Goal: Communication & Community: Answer question/provide support

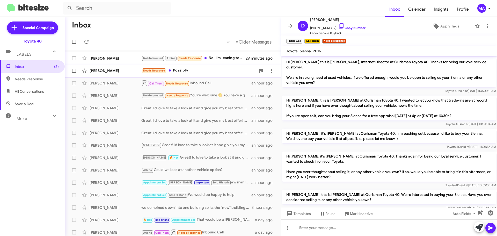
scroll to position [128, 0]
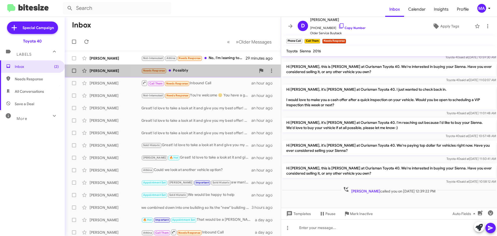
click at [205, 71] on div "Needs Response Possibly" at bounding box center [198, 71] width 115 height 6
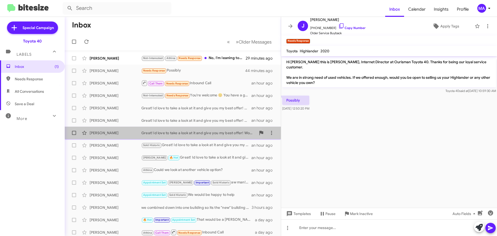
click at [180, 131] on div "Great! Id love to take a look at it and give you my best offer! Would you be ab…" at bounding box center [198, 132] width 115 height 5
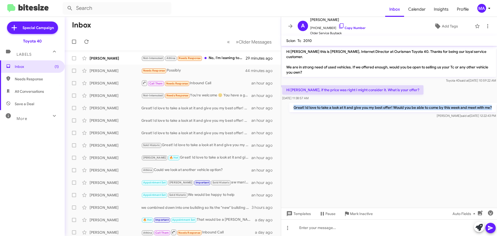
drag, startPoint x: 492, startPoint y: 101, endPoint x: 291, endPoint y: 101, distance: 201.0
click at [291, 103] on p "Great! Id love to take a look at it and give you my best offer! Would you be ab…" at bounding box center [392, 107] width 206 height 9
copy p "Great! Id love to take a look at it and give you my best offer! Would you be ab…"
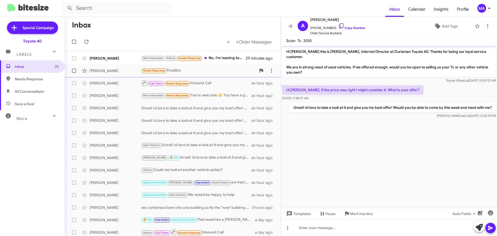
click at [184, 72] on div "Needs Response Possibly" at bounding box center [198, 71] width 115 height 6
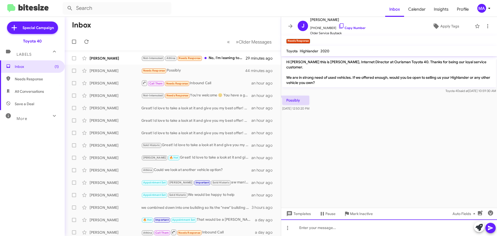
click at [329, 229] on div at bounding box center [389, 227] width 216 height 17
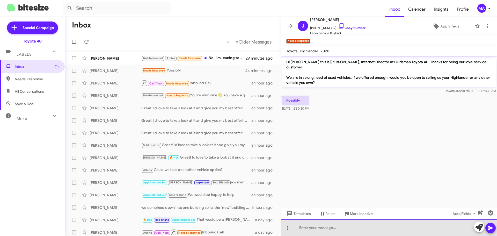
paste div
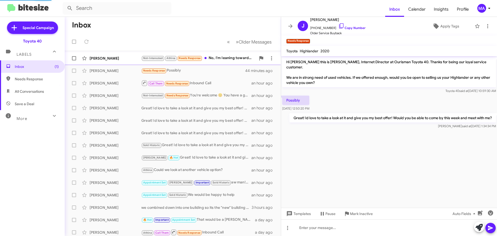
click at [224, 55] on div "Not-Interested Athina Needs Response No, I'm leaning towards the Lexus and Volv…" at bounding box center [198, 58] width 115 height 6
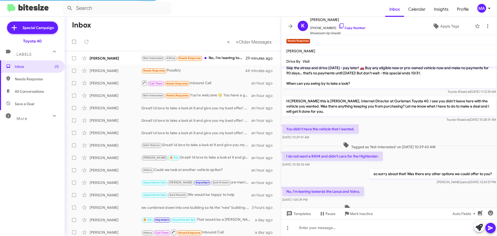
scroll to position [30, 0]
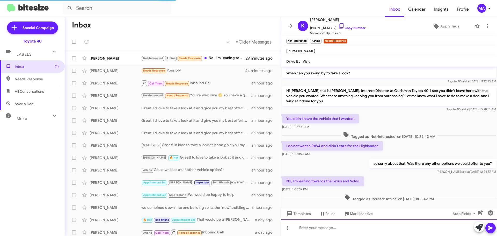
click at [316, 226] on div at bounding box center [389, 227] width 216 height 17
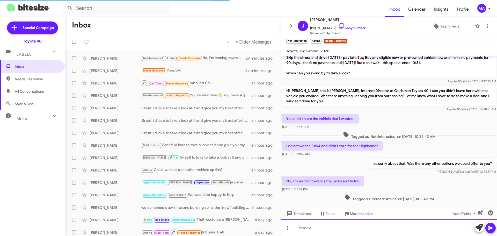
scroll to position [10, 0]
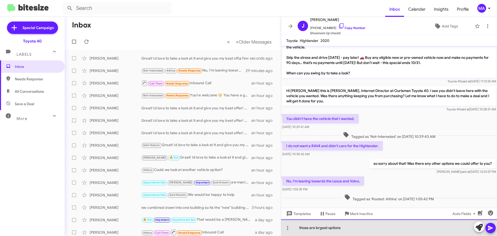
click at [319, 227] on div "those are brgeat options" at bounding box center [389, 227] width 216 height 17
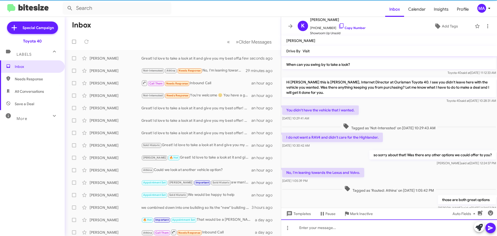
scroll to position [30, 0]
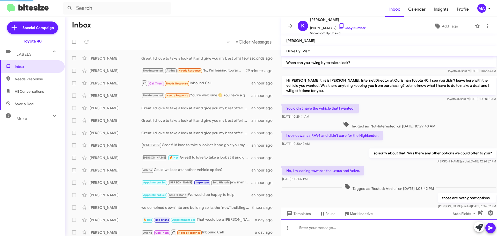
click at [333, 226] on div at bounding box center [389, 227] width 216 height 17
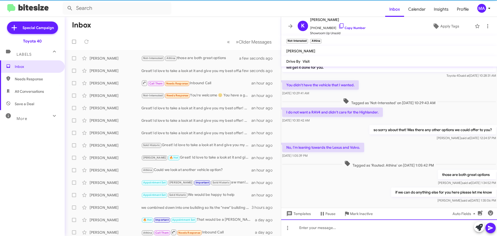
scroll to position [68, 0]
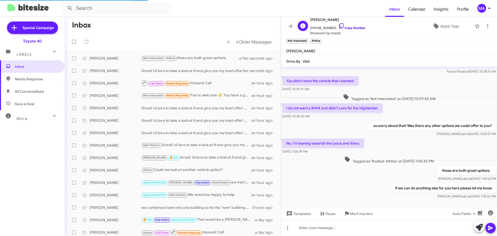
click at [338, 25] on icon at bounding box center [341, 26] width 6 height 6
drag, startPoint x: 311, startPoint y: 144, endPoint x: 285, endPoint y: 76, distance: 73.0
click at [285, 76] on div "Hi [PERSON_NAME] it's [PERSON_NAME], Internet Director at Ourisman Toyota 40. T…" at bounding box center [389, 98] width 216 height 201
copy div "You didn't have the vehicle that I wanted. [DATE] 10:29:41 AM Tagged as 'Not-In…"
click at [29, 81] on span "Needs Response" at bounding box center [37, 78] width 44 height 5
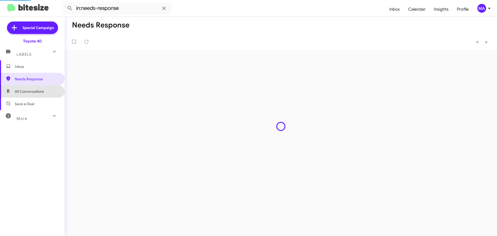
click at [33, 88] on span "All Conversations" at bounding box center [32, 91] width 65 height 12
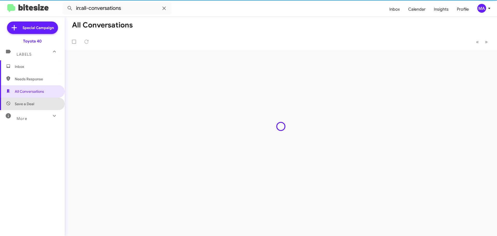
click at [33, 106] on span "Save a Deal" at bounding box center [32, 104] width 65 height 12
type input "in:not-interested"
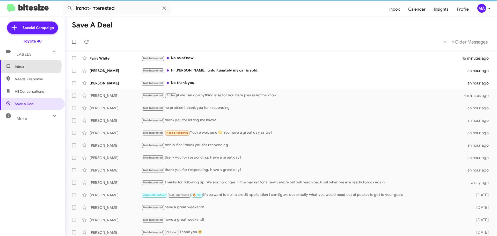
click at [27, 65] on span "Inbox" at bounding box center [37, 66] width 44 height 5
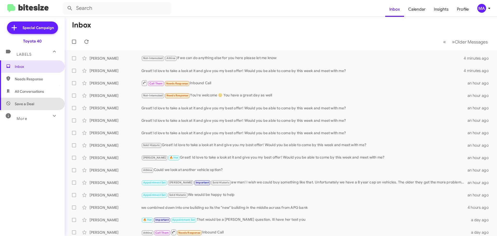
click at [35, 103] on span "Save a Deal" at bounding box center [32, 104] width 65 height 12
type input "in:not-interested"
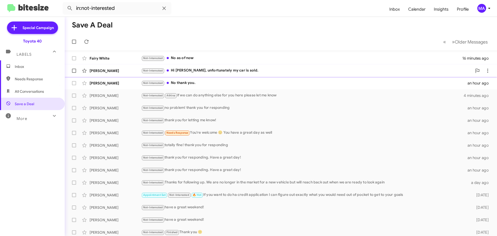
click at [229, 69] on div "Not-Interested Hi [PERSON_NAME], unfortunately my car is sold." at bounding box center [306, 71] width 331 height 6
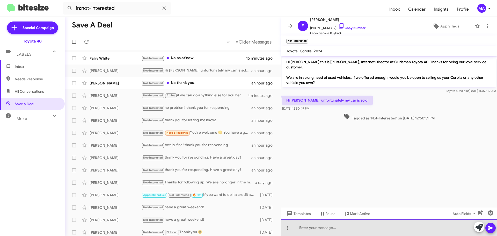
click at [321, 231] on div at bounding box center [389, 227] width 216 height 17
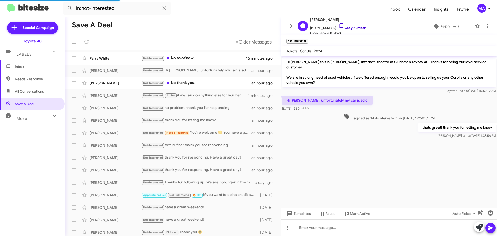
click at [338, 26] on icon at bounding box center [341, 26] width 6 height 6
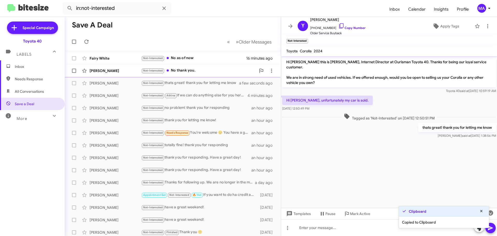
click at [202, 71] on div "Not-Interested No thank you." at bounding box center [198, 71] width 115 height 6
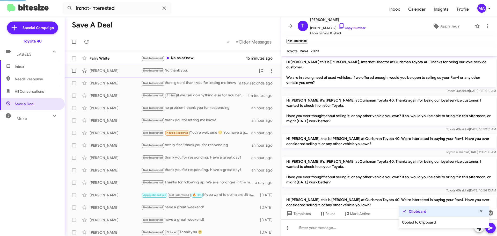
scroll to position [40, 0]
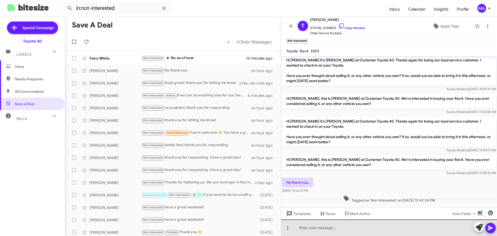
click at [327, 227] on div at bounding box center [389, 227] width 216 height 17
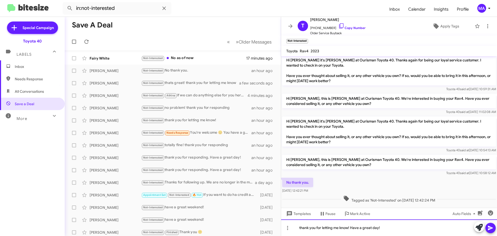
click at [359, 228] on div "thank you for letting me know! Have a great day!" at bounding box center [389, 227] width 216 height 17
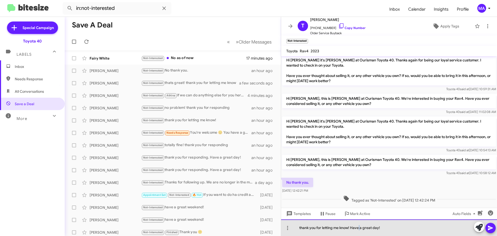
click at [359, 228] on div "thank you for letting me know! Have a great day!" at bounding box center [389, 227] width 216 height 17
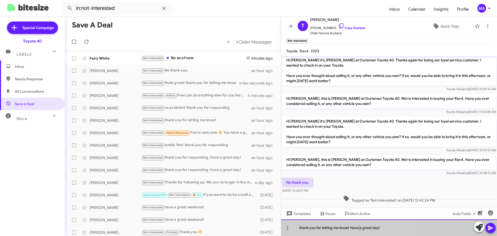
click at [359, 228] on div "thank you for letting me know! Have a great day!" at bounding box center [389, 227] width 216 height 17
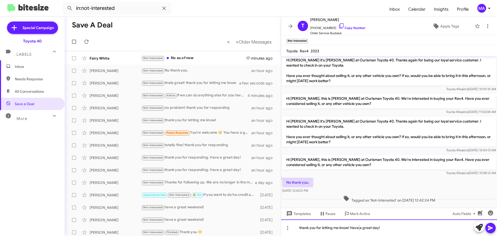
copy div "thank you for letting me know! Have a great day!"
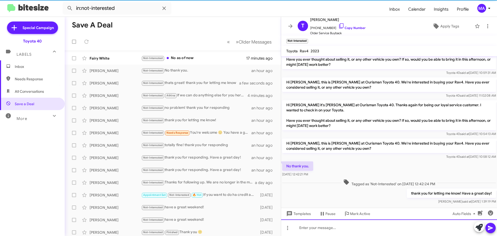
scroll to position [59, 0]
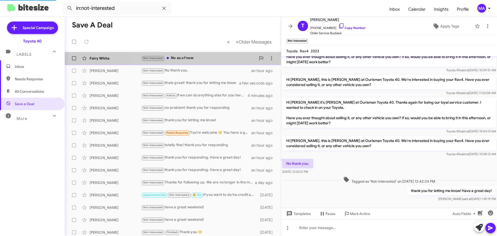
click at [195, 57] on div "Not-Interested No as of now" at bounding box center [198, 58] width 115 height 6
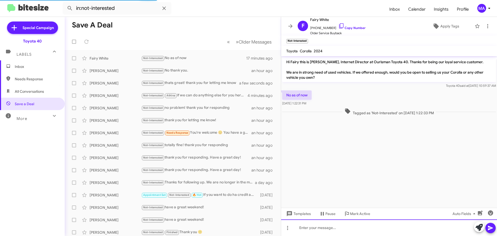
click at [332, 227] on div at bounding box center [389, 227] width 216 height 17
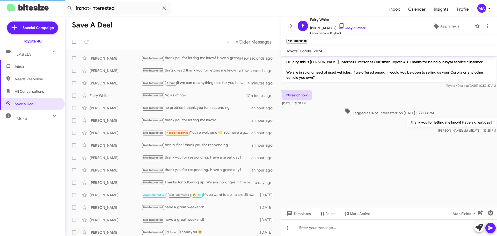
click at [24, 76] on span "Needs Response" at bounding box center [32, 79] width 65 height 12
type input "in:needs-response"
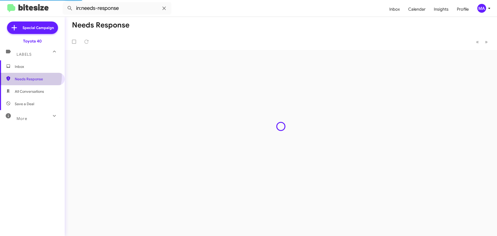
click at [24, 63] on span "Inbox" at bounding box center [32, 66] width 65 height 12
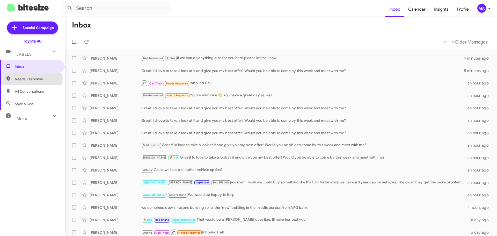
click at [31, 79] on span "Needs Response" at bounding box center [37, 78] width 44 height 5
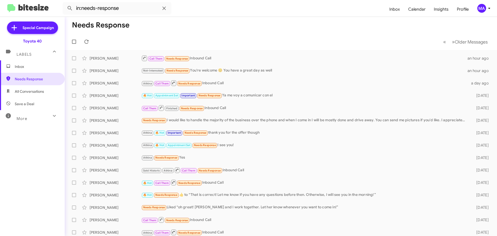
click at [36, 105] on span "Save a Deal" at bounding box center [32, 104] width 65 height 12
type input "in:not-interested"
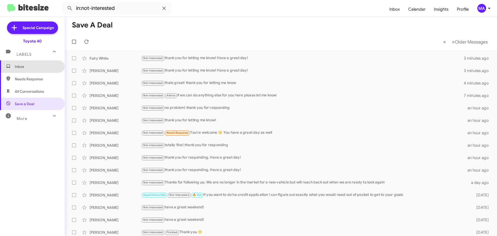
click at [45, 68] on span "Inbox" at bounding box center [37, 66] width 44 height 5
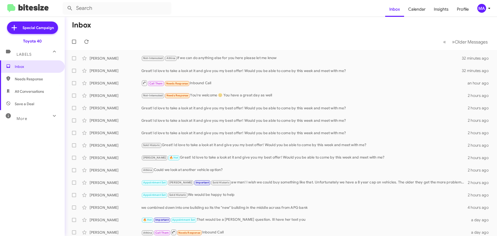
drag, startPoint x: 39, startPoint y: 78, endPoint x: 41, endPoint y: 84, distance: 6.0
click at [39, 78] on span "Needs Response" at bounding box center [37, 78] width 44 height 5
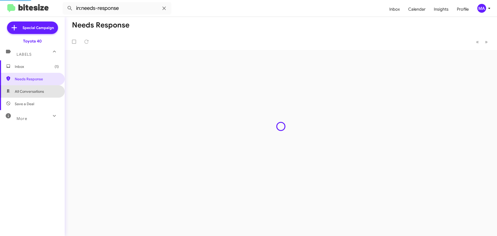
click at [41, 87] on span "All Conversations" at bounding box center [32, 91] width 65 height 12
type input "in:all-conversations"
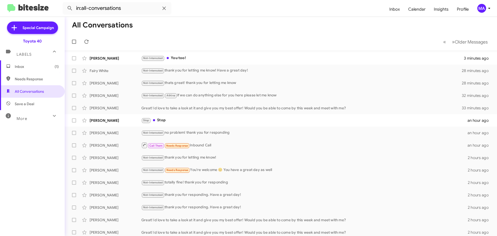
click at [27, 65] on span "Inbox (1)" at bounding box center [37, 66] width 44 height 5
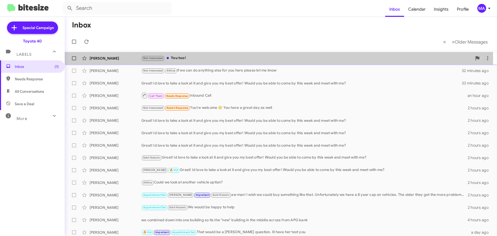
click at [192, 58] on div "Not-Interested You too!" at bounding box center [306, 58] width 331 height 6
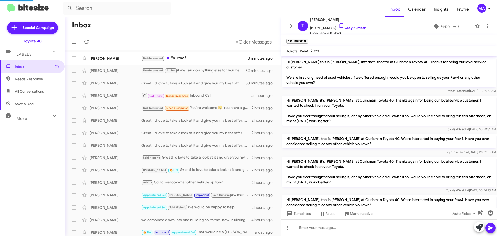
scroll to position [68, 0]
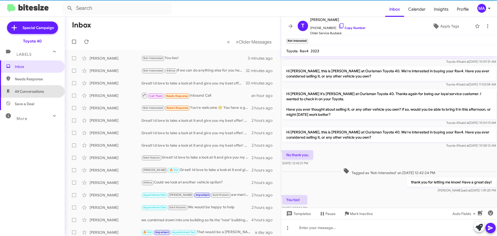
click at [45, 93] on span "All Conversations" at bounding box center [32, 91] width 65 height 12
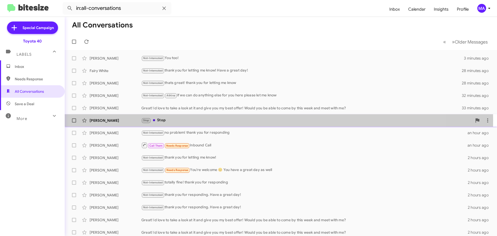
click at [173, 120] on div "Stop Stop" at bounding box center [306, 120] width 331 height 6
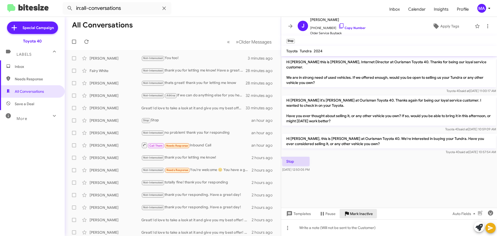
click at [358, 215] on span "Mark Inactive" at bounding box center [361, 213] width 23 height 9
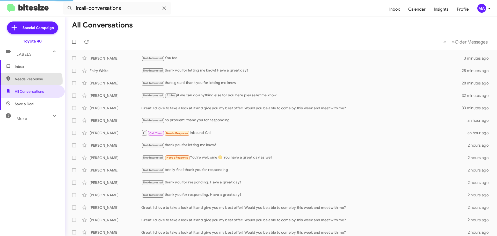
click at [31, 81] on span "Needs Response" at bounding box center [37, 78] width 44 height 5
type input "in:needs-response"
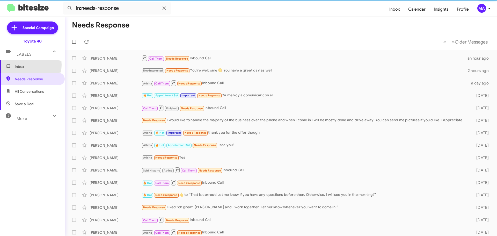
click at [23, 65] on span "Inbox" at bounding box center [37, 66] width 44 height 5
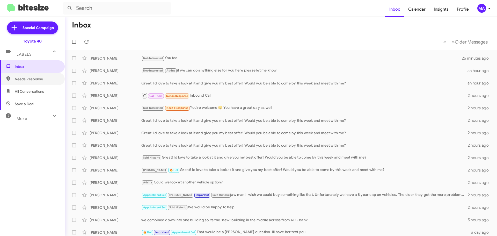
drag, startPoint x: 33, startPoint y: 85, endPoint x: 33, endPoint y: 88, distance: 3.6
click at [33, 85] on span "Needs Response" at bounding box center [32, 79] width 65 height 12
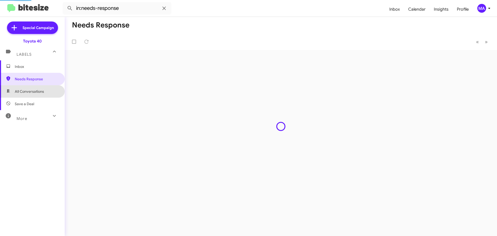
click at [34, 91] on span "All Conversations" at bounding box center [29, 91] width 29 height 5
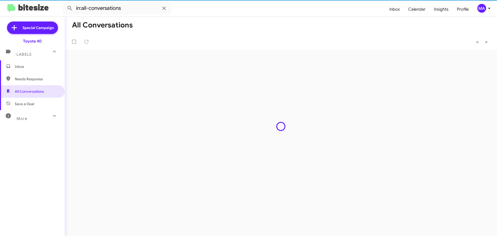
click at [35, 102] on span "Save a Deal" at bounding box center [32, 104] width 65 height 12
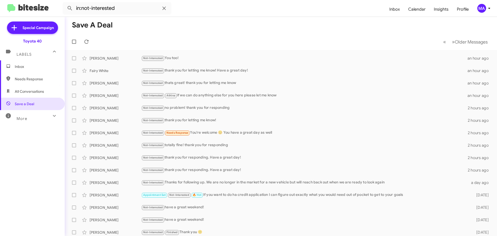
click at [32, 91] on span "All Conversations" at bounding box center [29, 91] width 29 height 5
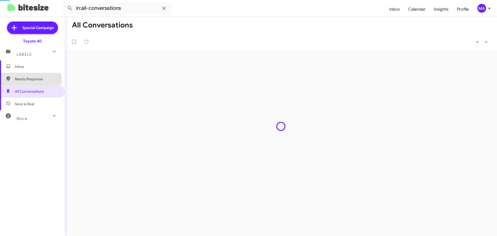
click at [30, 80] on span "Needs Response" at bounding box center [37, 78] width 44 height 5
type input "in:needs-response"
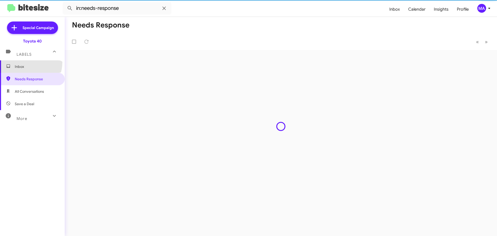
click at [24, 62] on span "Inbox" at bounding box center [32, 66] width 65 height 12
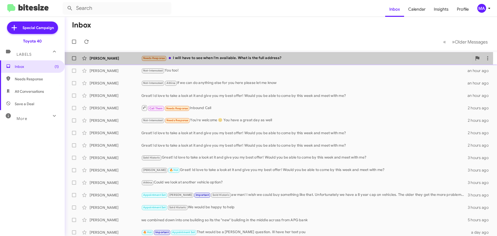
click at [252, 58] on div "Needs Response I will have to see when I'm available. What is the full address?" at bounding box center [306, 58] width 331 height 6
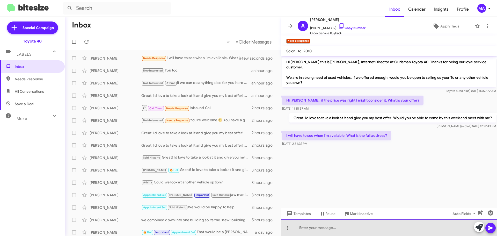
click at [321, 228] on div at bounding box center [389, 227] width 216 height 17
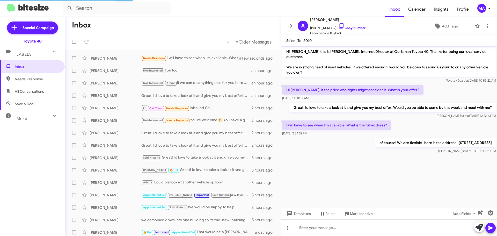
click at [40, 79] on span "Needs Response" at bounding box center [37, 78] width 44 height 5
type input "in:needs-response"
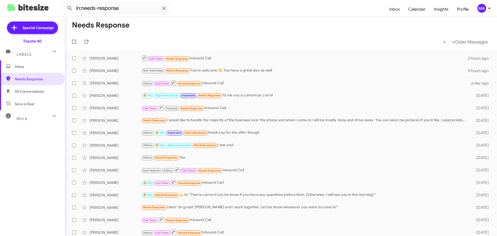
click at [36, 66] on span "Inbox" at bounding box center [37, 66] width 44 height 5
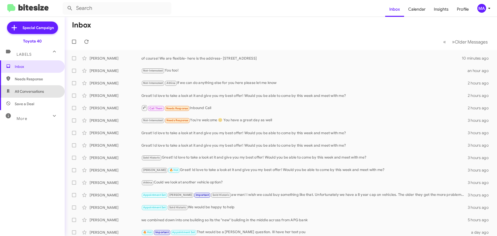
click at [37, 89] on span "All Conversations" at bounding box center [29, 91] width 29 height 5
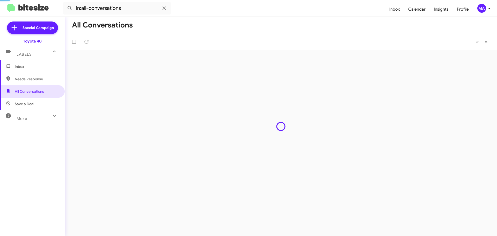
click at [37, 104] on span "Save a Deal" at bounding box center [32, 104] width 65 height 12
type input "in:not-interested"
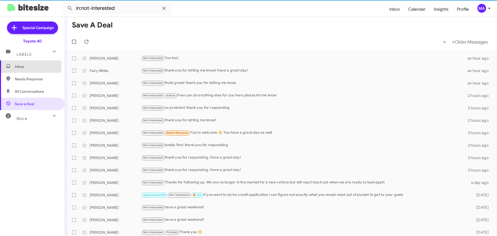
click at [25, 65] on span "Inbox" at bounding box center [37, 66] width 44 height 5
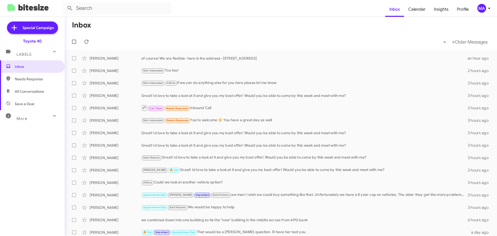
drag, startPoint x: 36, startPoint y: 77, endPoint x: 36, endPoint y: 82, distance: 4.9
click at [36, 78] on span "Needs Response" at bounding box center [37, 78] width 44 height 5
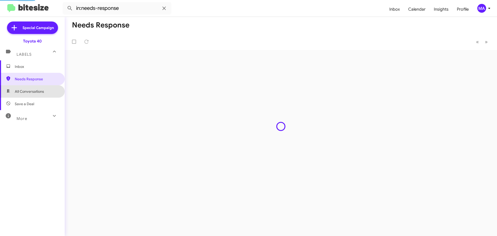
drag, startPoint x: 38, startPoint y: 90, endPoint x: 38, endPoint y: 93, distance: 3.1
click at [38, 90] on span "All Conversations" at bounding box center [29, 91] width 29 height 5
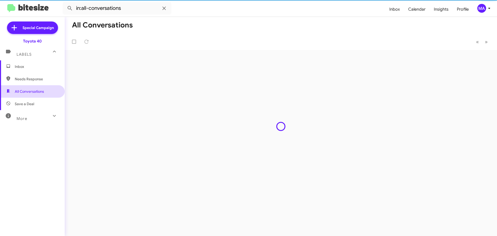
drag, startPoint x: 38, startPoint y: 96, endPoint x: 37, endPoint y: 101, distance: 5.2
click at [38, 96] on span "All Conversations" at bounding box center [32, 91] width 65 height 12
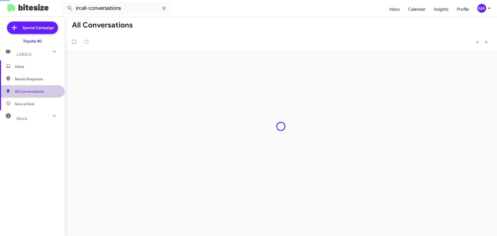
click at [37, 101] on span "Save a Deal" at bounding box center [32, 104] width 65 height 12
type input "in:not-interested"
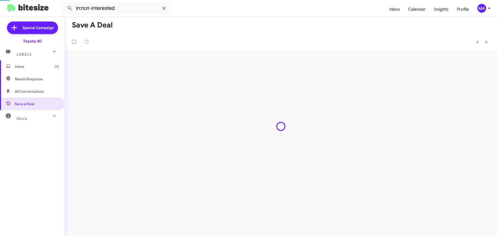
click at [26, 65] on span "Inbox (1)" at bounding box center [37, 66] width 44 height 5
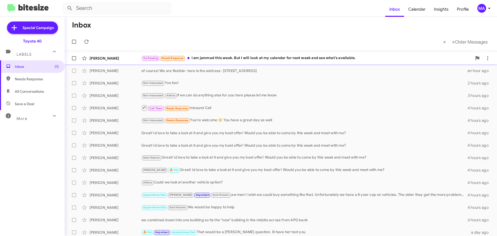
click at [223, 56] on div "Try Pausing Needs Response I am jammed this week. But I will look at my calenda…" at bounding box center [306, 58] width 331 height 6
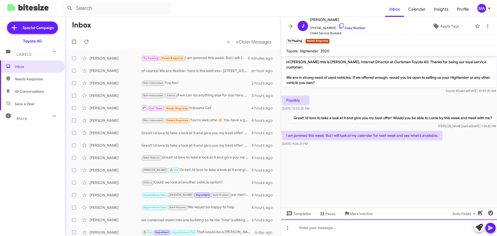
click at [333, 230] on div at bounding box center [389, 227] width 216 height 17
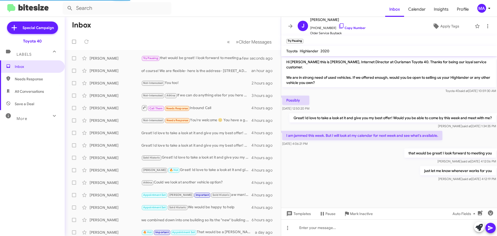
click at [32, 81] on span "Needs Response" at bounding box center [37, 78] width 44 height 5
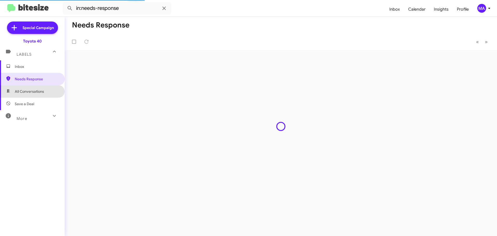
click at [35, 90] on span "All Conversations" at bounding box center [29, 91] width 29 height 5
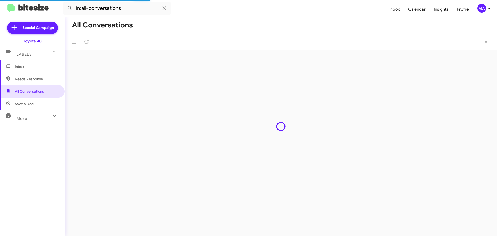
click at [37, 102] on span "Save a Deal" at bounding box center [32, 104] width 65 height 12
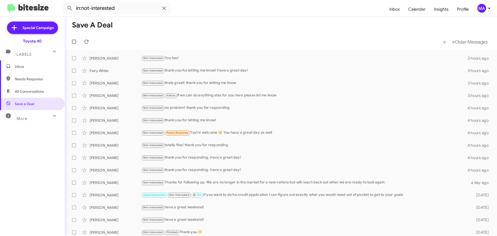
click at [35, 93] on span "All Conversations" at bounding box center [29, 91] width 29 height 5
type input "in:all-conversations"
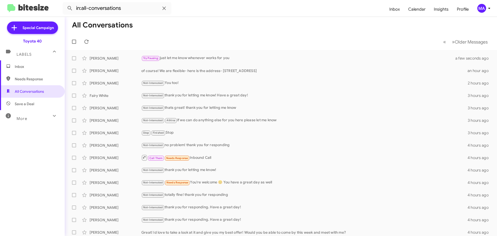
click at [17, 63] on span "Inbox" at bounding box center [32, 66] width 65 height 12
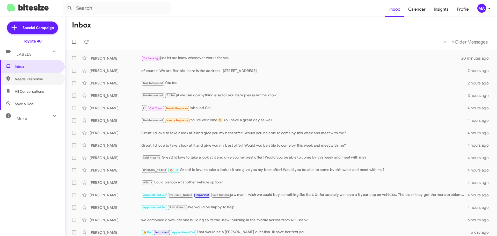
click at [26, 83] on span "Needs Response" at bounding box center [32, 79] width 65 height 12
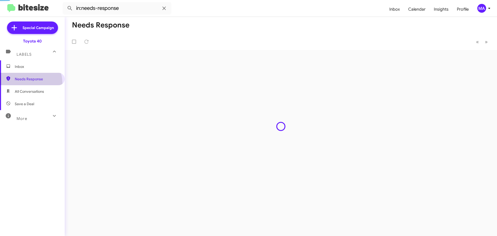
click at [30, 92] on span "All Conversations" at bounding box center [29, 91] width 29 height 5
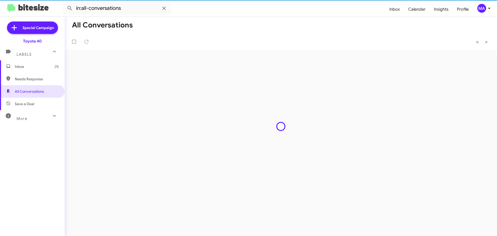
click at [31, 107] on span "Save a Deal" at bounding box center [32, 104] width 65 height 12
type input "in:not-interested"
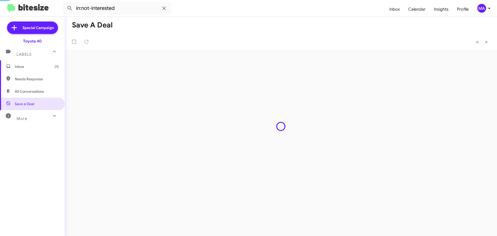
click at [24, 66] on span "Inbox (1)" at bounding box center [37, 66] width 44 height 5
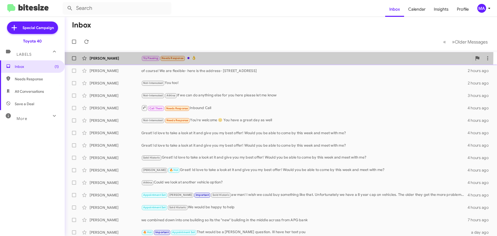
click at [220, 55] on div "Try Pausing Needs Response 👌" at bounding box center [306, 58] width 331 height 6
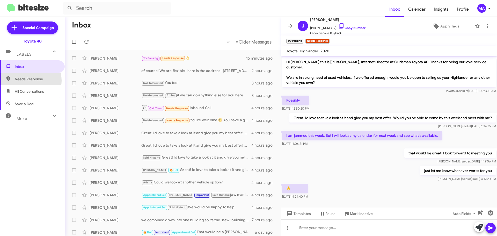
click at [26, 80] on span "Needs Response" at bounding box center [37, 78] width 44 height 5
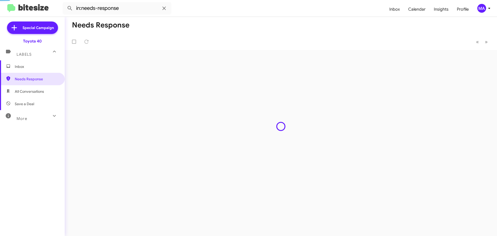
click at [27, 90] on span "All Conversations" at bounding box center [29, 91] width 29 height 5
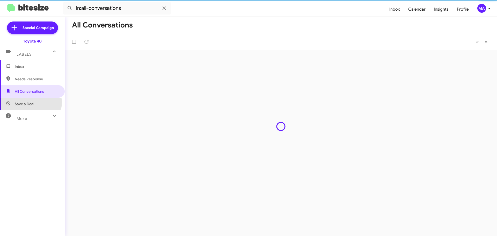
click at [30, 102] on span "Save a Deal" at bounding box center [24, 103] width 19 height 5
type input "in:not-interested"
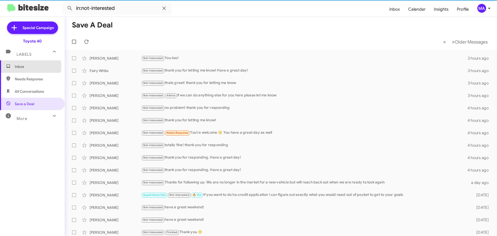
click at [25, 66] on span "Inbox" at bounding box center [37, 66] width 44 height 5
